Goal: Download file/media

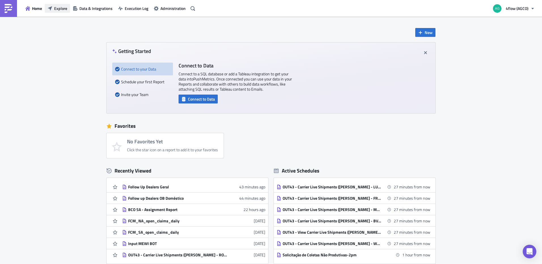
click at [53, 9] on button "Explore" at bounding box center [57, 8] width 25 height 9
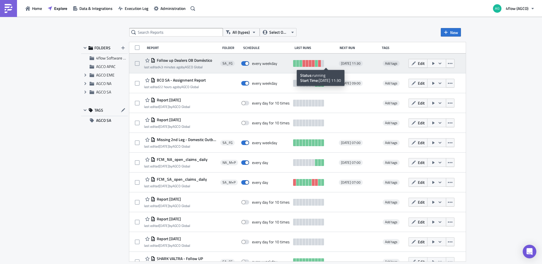
click at [324, 65] on link at bounding box center [322, 63] width 3 height 7
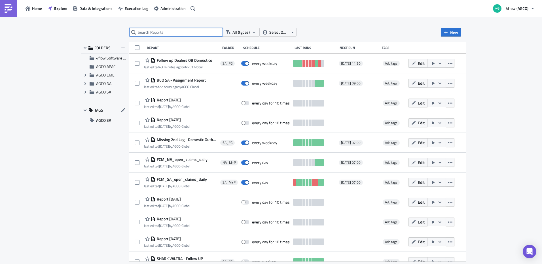
click at [200, 29] on input "text" at bounding box center [176, 32] width 94 height 9
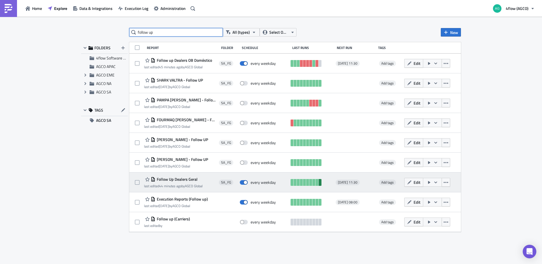
type input "follow up"
click at [321, 183] on link at bounding box center [320, 182] width 3 height 7
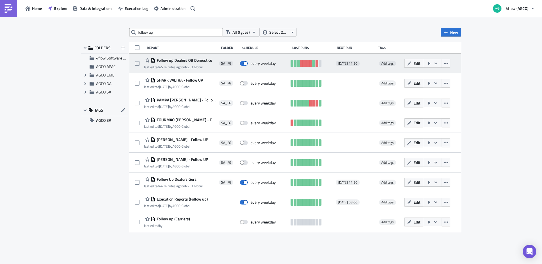
click at [320, 64] on link at bounding box center [320, 63] width 3 height 7
click at [321, 64] on link at bounding box center [320, 63] width 3 height 7
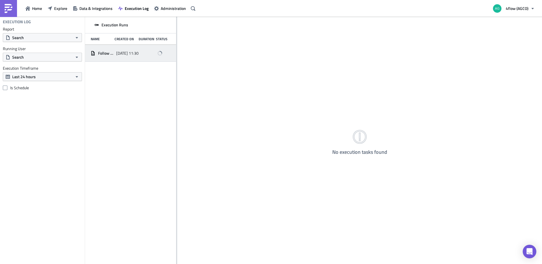
click at [110, 54] on span "Follow up Dealers OB Doméstico" at bounding box center [105, 53] width 15 height 5
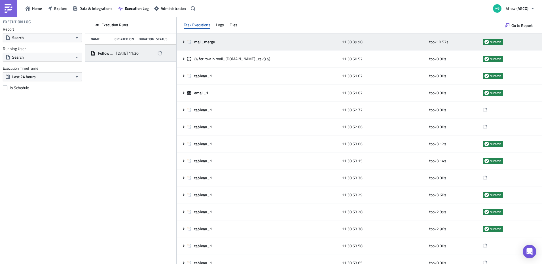
click at [183, 41] on icon at bounding box center [183, 42] width 5 height 5
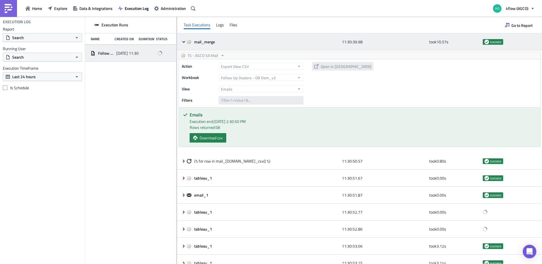
click at [183, 41] on icon at bounding box center [183, 42] width 3 height 2
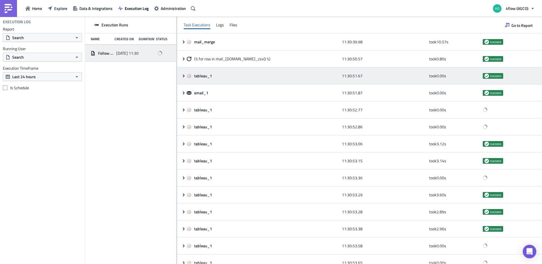
click at [182, 77] on icon at bounding box center [183, 76] width 5 height 5
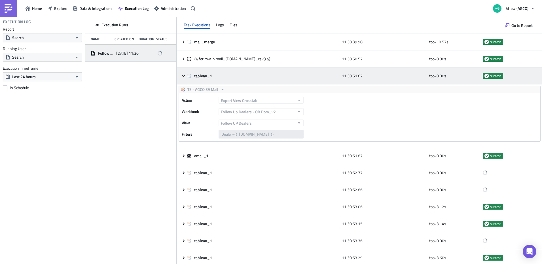
click at [182, 76] on icon at bounding box center [183, 76] width 5 height 5
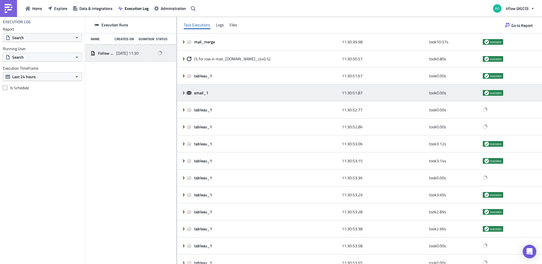
click at [184, 92] on icon at bounding box center [184, 92] width 2 height 3
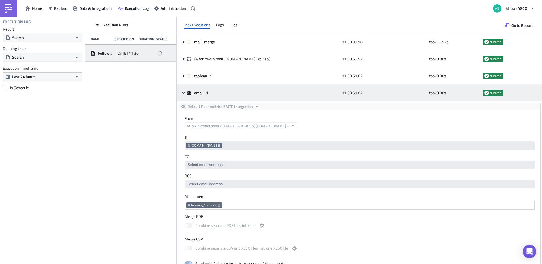
click at [183, 93] on icon at bounding box center [183, 93] width 3 height 2
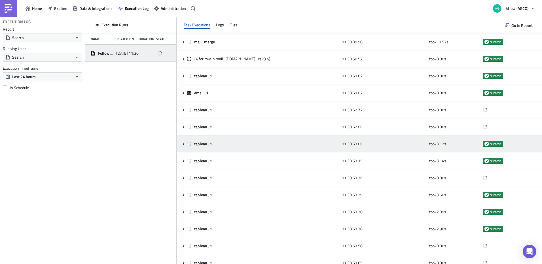
click at [182, 143] on icon at bounding box center [183, 144] width 5 height 5
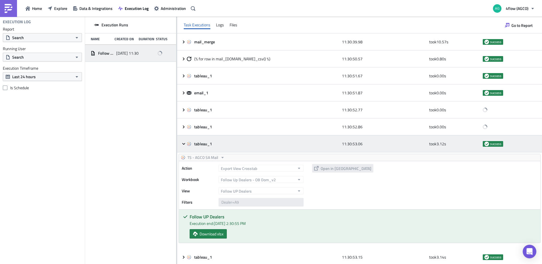
click at [182, 143] on icon at bounding box center [183, 144] width 5 height 5
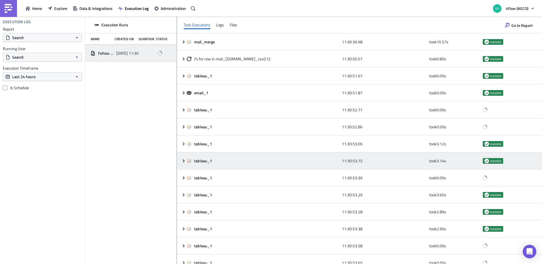
click at [185, 161] on icon at bounding box center [184, 160] width 2 height 3
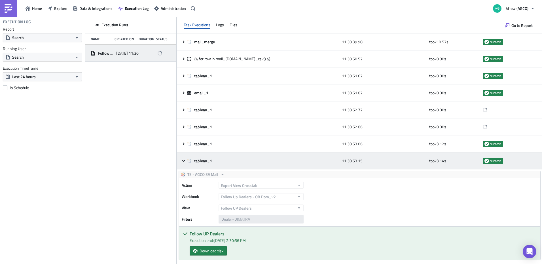
click at [184, 160] on icon at bounding box center [183, 161] width 5 height 5
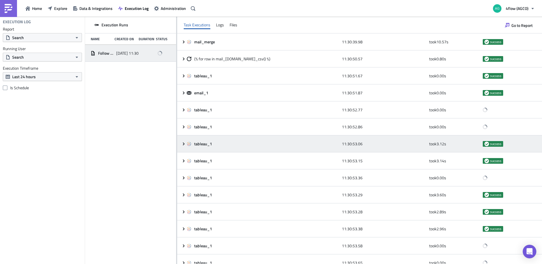
click at [184, 144] on icon at bounding box center [184, 143] width 2 height 3
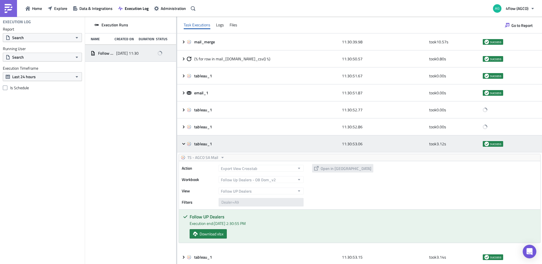
click at [184, 144] on icon at bounding box center [183, 144] width 3 height 2
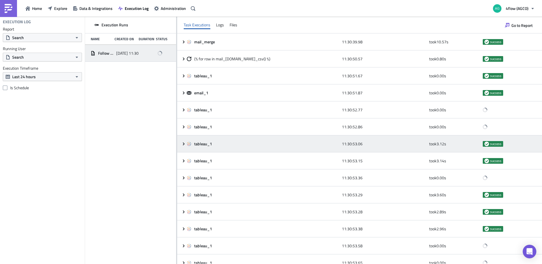
click at [184, 144] on icon at bounding box center [184, 143] width 2 height 3
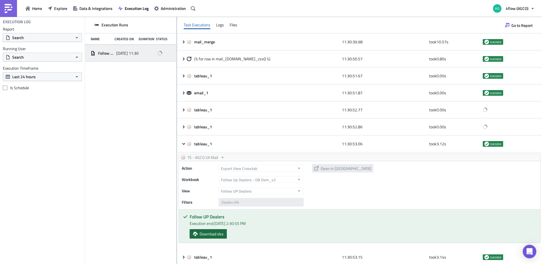
click at [218, 238] on link "Download xlsx" at bounding box center [208, 233] width 37 height 9
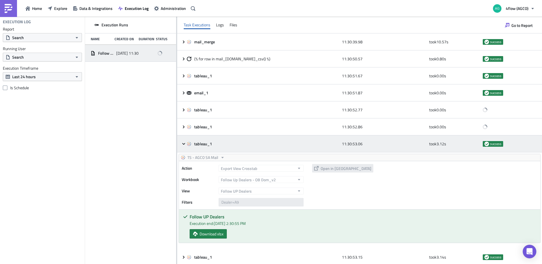
click at [183, 144] on icon at bounding box center [183, 144] width 3 height 2
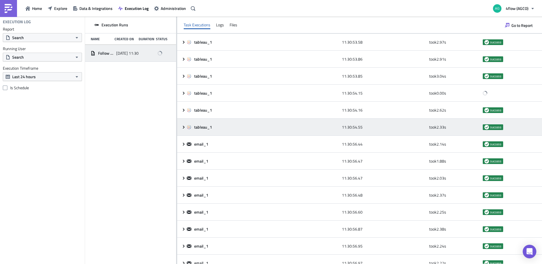
scroll to position [255, 0]
click at [184, 127] on icon at bounding box center [183, 127] width 5 height 5
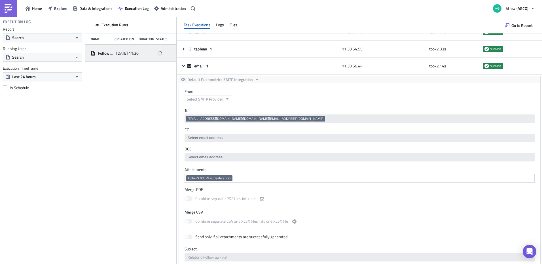
scroll to position [283, 0]
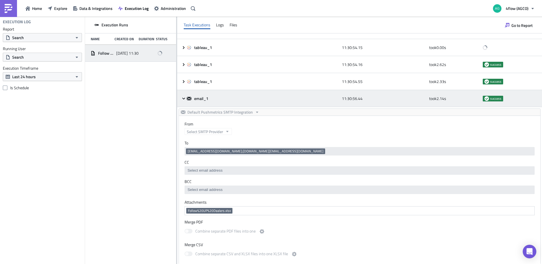
click at [183, 98] on icon at bounding box center [183, 98] width 5 height 5
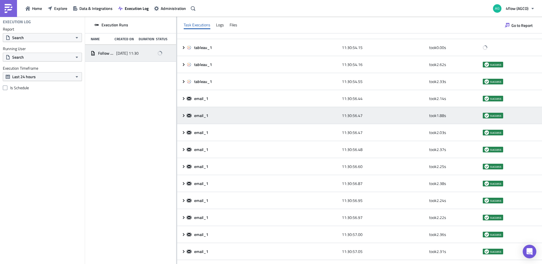
click at [184, 115] on icon at bounding box center [183, 115] width 5 height 5
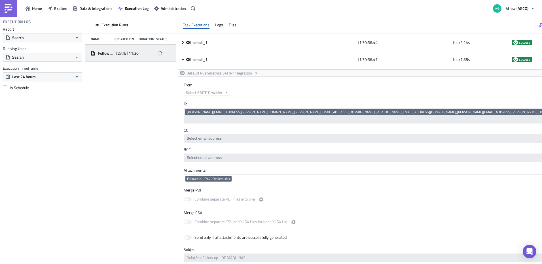
scroll to position [340, 0]
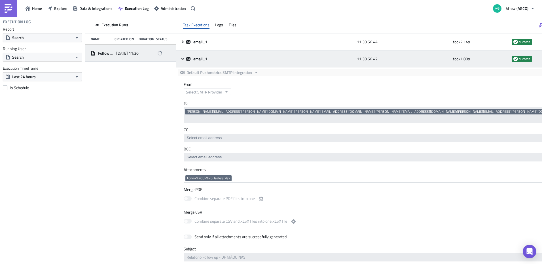
click at [182, 62] on div "email_1 11:30:56.47 took 1.88 s success" at bounding box center [376, 58] width 400 height 17
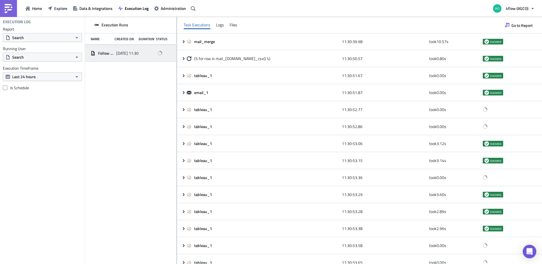
scroll to position [0, 0]
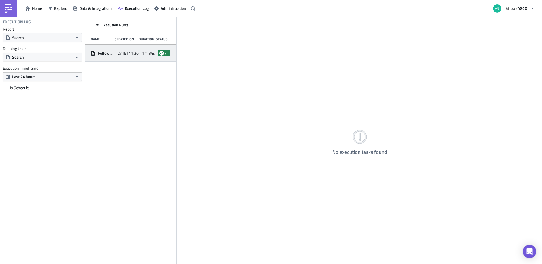
click at [115, 54] on div "Follow Up Dealers Geral 2025-10-01 11:30 1m 34s success" at bounding box center [130, 53] width 91 height 17
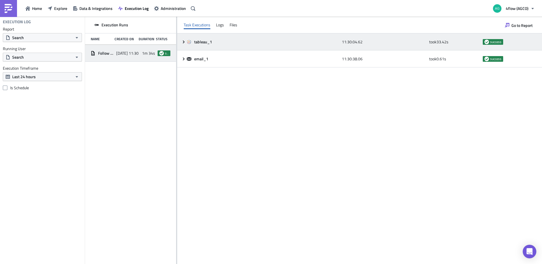
click at [183, 43] on icon at bounding box center [184, 41] width 2 height 3
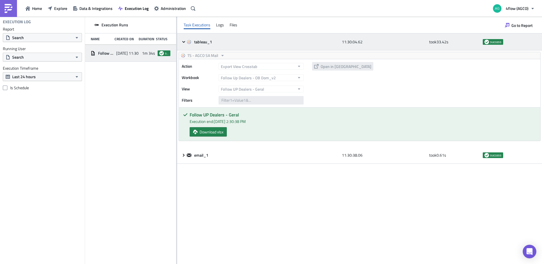
click at [183, 43] on icon at bounding box center [183, 42] width 5 height 5
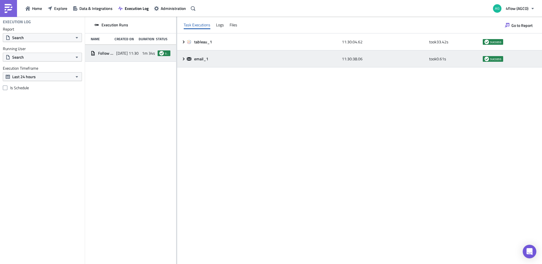
click at [183, 61] on icon at bounding box center [183, 59] width 5 height 5
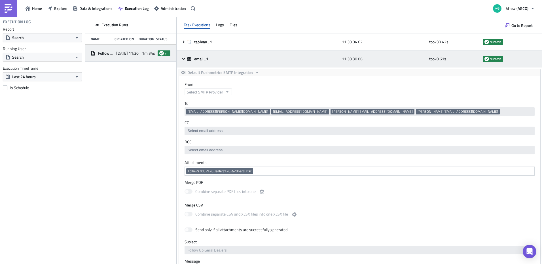
click at [183, 57] on icon at bounding box center [183, 59] width 5 height 5
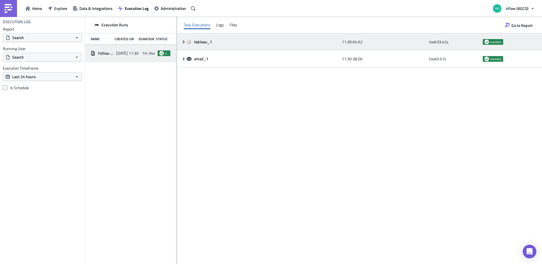
click at [182, 43] on icon at bounding box center [183, 42] width 5 height 5
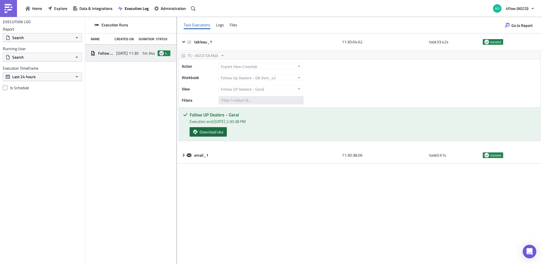
click at [216, 135] on link "Download xlsx" at bounding box center [208, 131] width 37 height 9
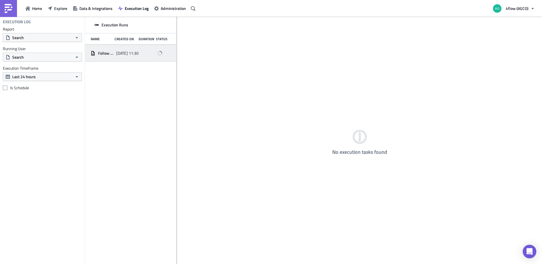
click at [127, 48] on div "[DATE] 11:30" at bounding box center [127, 53] width 23 height 10
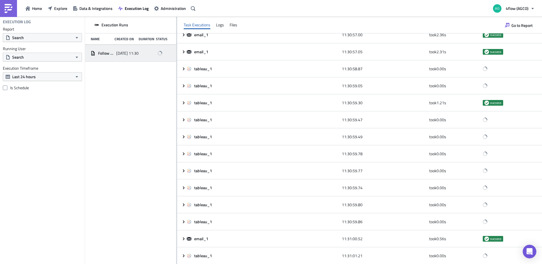
scroll to position [484, 0]
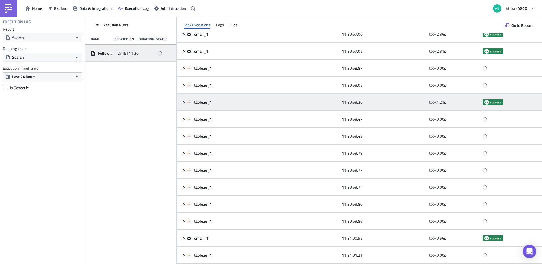
click at [182, 101] on icon at bounding box center [183, 102] width 5 height 5
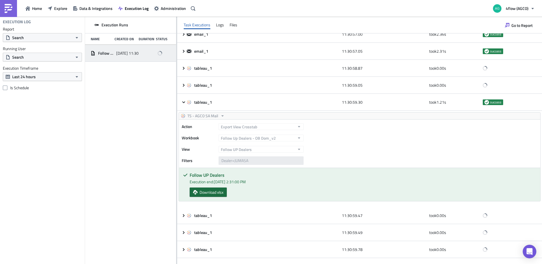
click at [211, 191] on span "Download xlsx" at bounding box center [212, 192] width 24 height 6
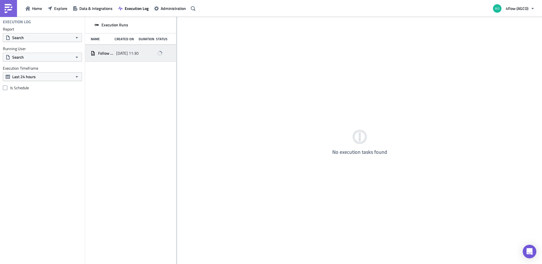
click at [122, 60] on div "Follow up Dealers OB Doméstico [DATE] 11:30" at bounding box center [130, 53] width 91 height 17
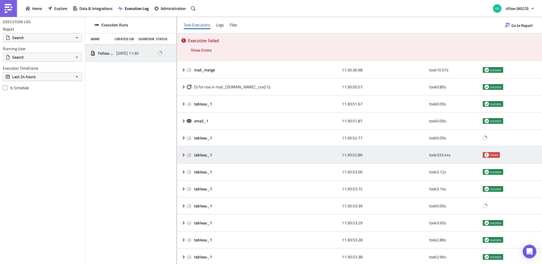
click at [184, 155] on icon at bounding box center [183, 155] width 5 height 5
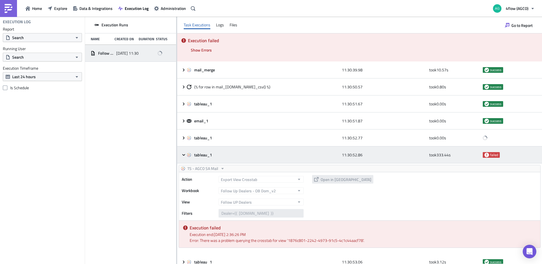
click at [184, 155] on icon at bounding box center [183, 155] width 3 height 2
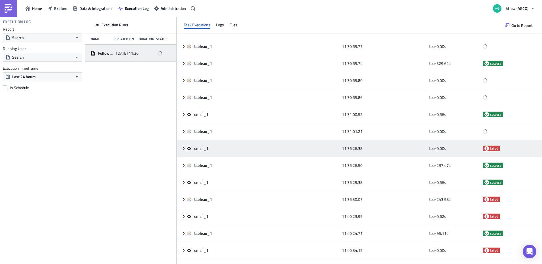
scroll to position [652, 0]
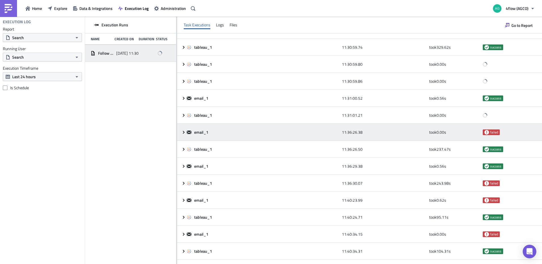
click at [182, 132] on icon at bounding box center [183, 132] width 5 height 5
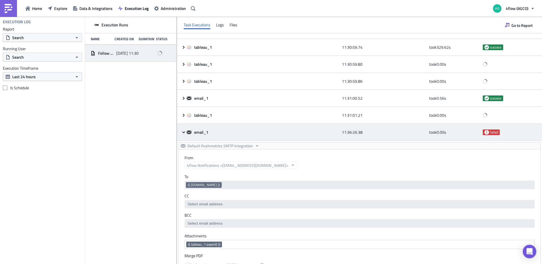
scroll to position [0, 0]
click at [182, 132] on icon at bounding box center [183, 132] width 5 height 5
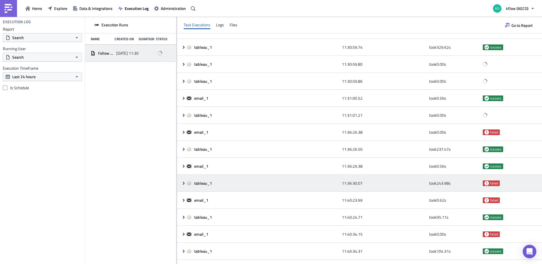
click at [182, 181] on icon at bounding box center [183, 183] width 5 height 5
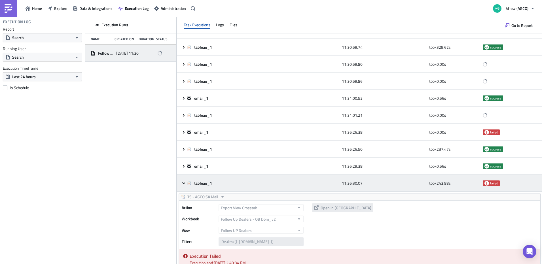
click at [182, 181] on icon at bounding box center [183, 183] width 5 height 5
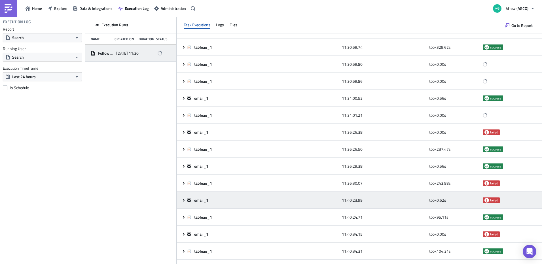
click at [184, 198] on icon at bounding box center [183, 200] width 5 height 5
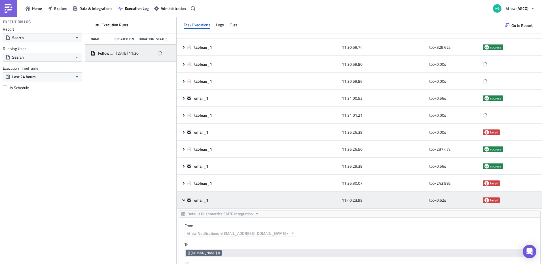
click at [184, 198] on icon at bounding box center [183, 200] width 5 height 5
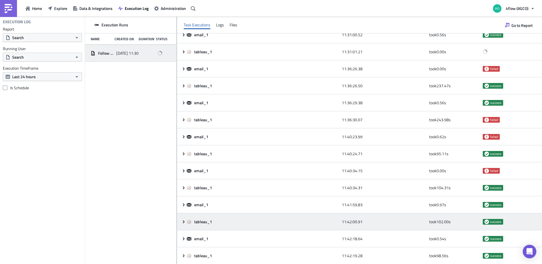
scroll to position [765, 0]
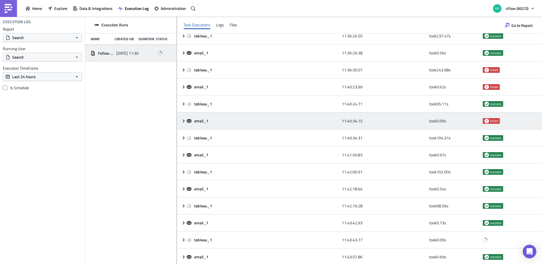
click at [182, 121] on icon at bounding box center [183, 121] width 5 height 5
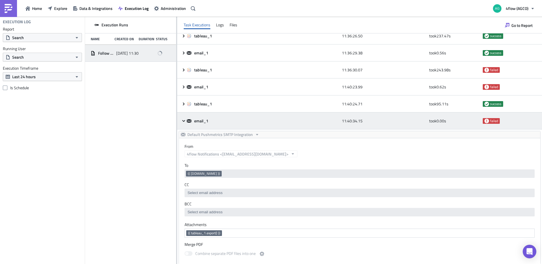
scroll to position [0, 0]
click at [183, 121] on icon at bounding box center [183, 121] width 3 height 2
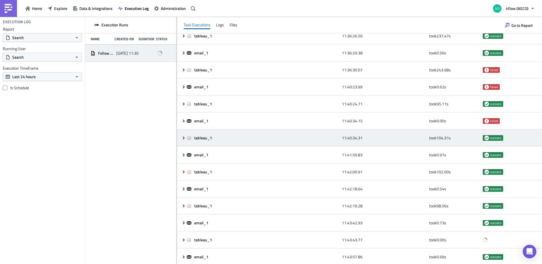
click at [185, 137] on icon at bounding box center [183, 138] width 5 height 5
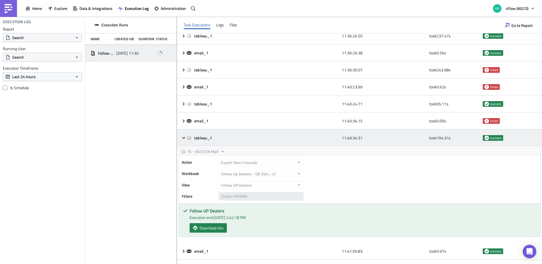
click at [185, 137] on icon at bounding box center [183, 138] width 5 height 5
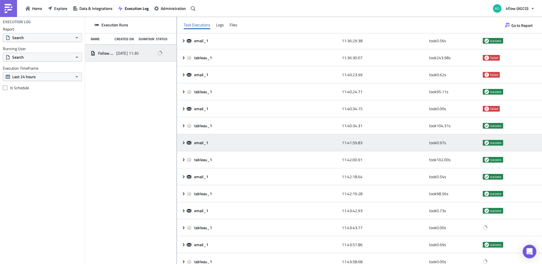
scroll to position [784, 0]
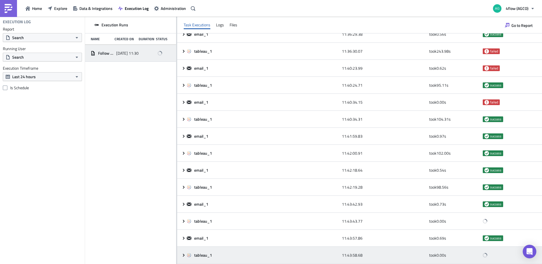
click at [185, 255] on icon at bounding box center [183, 255] width 5 height 5
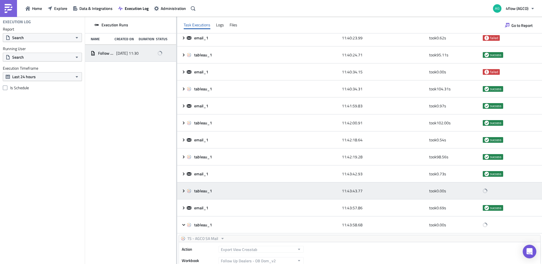
scroll to position [881, 0]
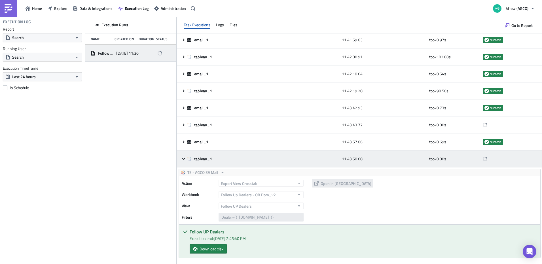
click at [182, 158] on icon at bounding box center [183, 159] width 5 height 5
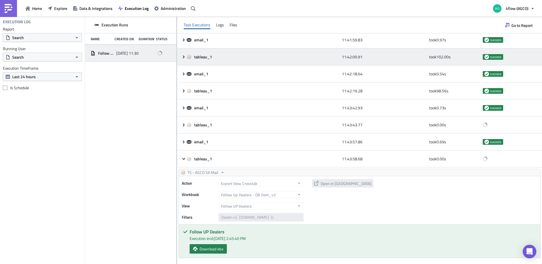
scroll to position [784, 0]
